Goal: Use online tool/utility: Utilize a website feature to perform a specific function

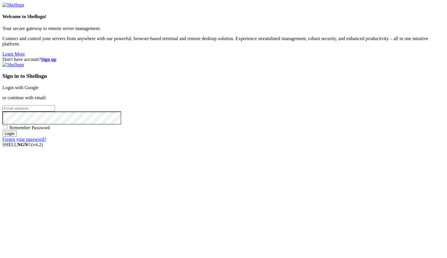
click at [39, 90] on link "Login with Google" at bounding box center [20, 87] width 36 height 5
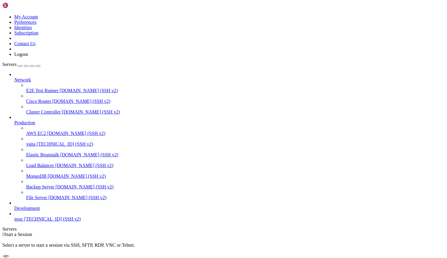
click at [45, 142] on span "[TECHNICAL_ID] (SSH v2)" at bounding box center [65, 144] width 57 height 5
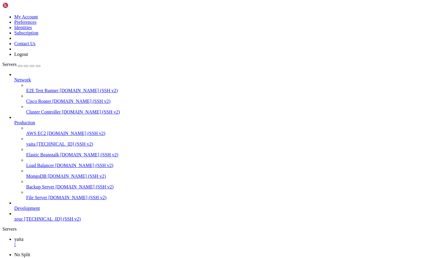
scroll to position [1672, 0]
drag, startPoint x: 23, startPoint y: 453, endPoint x: 94, endPoint y: 454, distance: 71.1
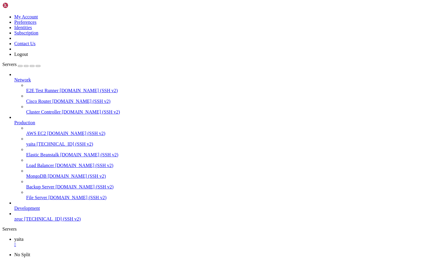
scroll to position [10636, 0]
drag, startPoint x: 23, startPoint y: 352, endPoint x: 128, endPoint y: 353, distance: 105.6
drag, startPoint x: 23, startPoint y: 358, endPoint x: 143, endPoint y: 356, distance: 120.7
